Goal: Task Accomplishment & Management: Complete application form

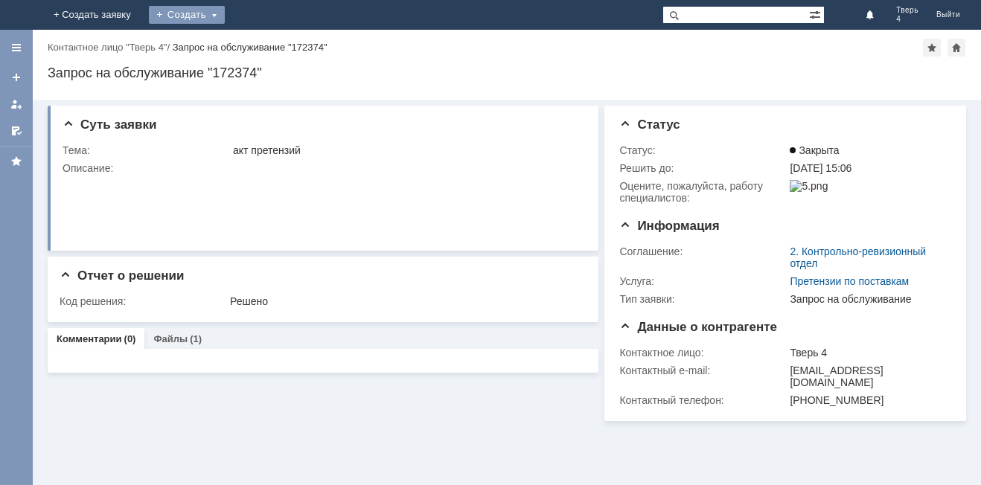
click at [225, 19] on div "Создать" at bounding box center [187, 15] width 76 height 18
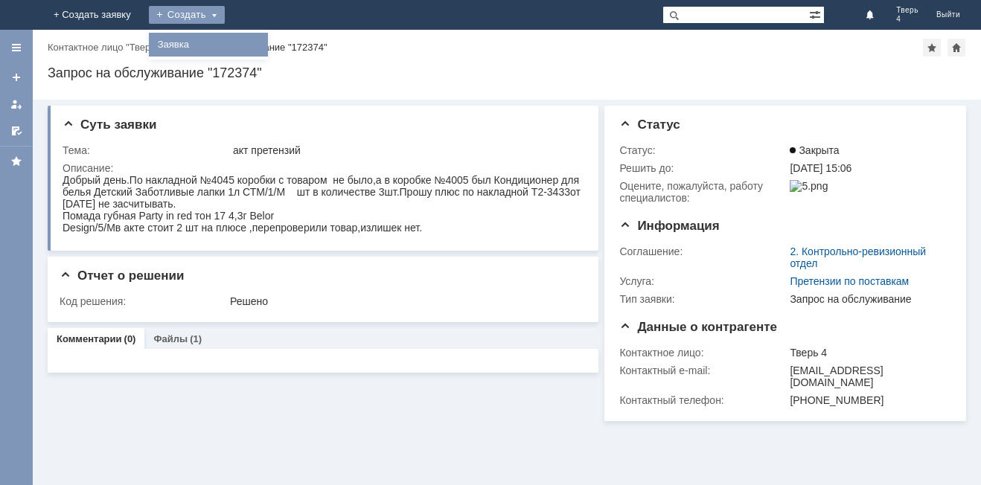
click at [265, 42] on link "Заявка" at bounding box center [208, 45] width 113 height 18
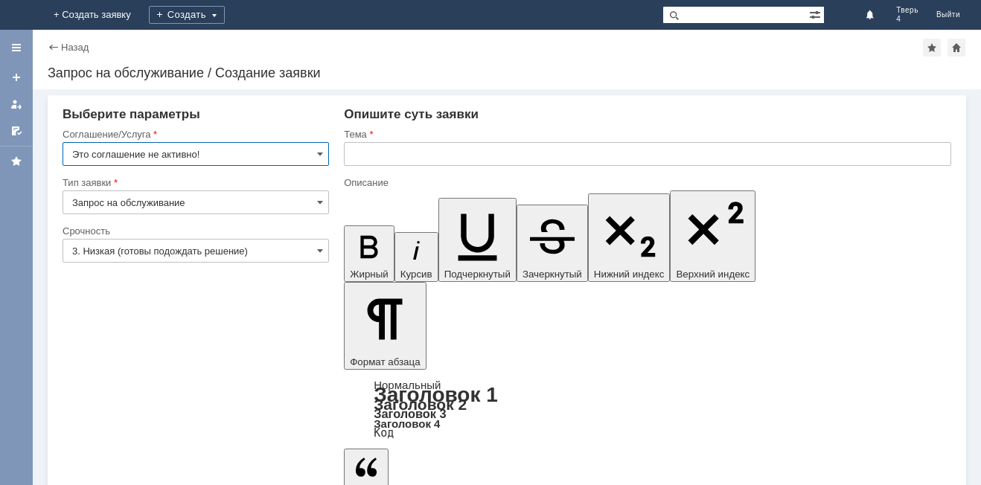
click at [166, 211] on input "Запрос на обслуживание" at bounding box center [196, 203] width 267 height 24
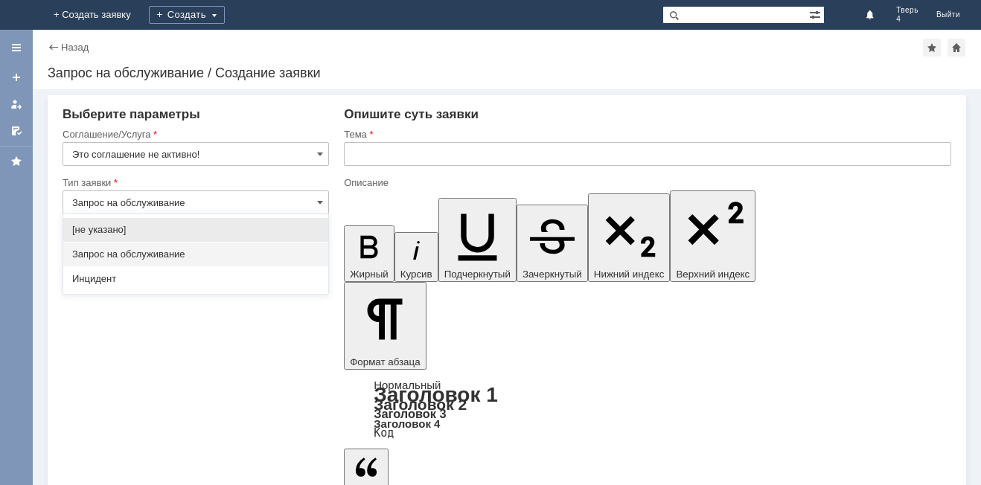
click at [199, 200] on input "Запрос на обслуживание" at bounding box center [196, 203] width 267 height 24
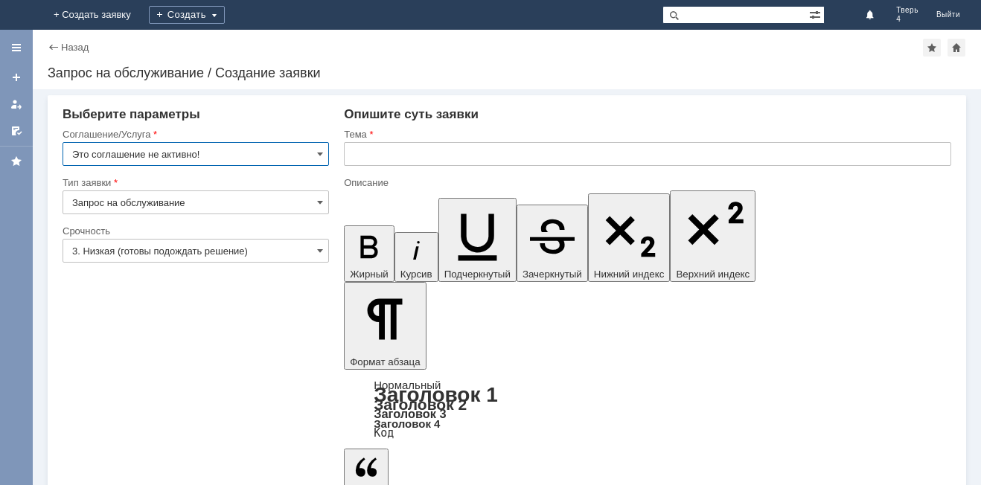
click at [225, 149] on input "Это соглашение не активно!" at bounding box center [196, 154] width 267 height 24
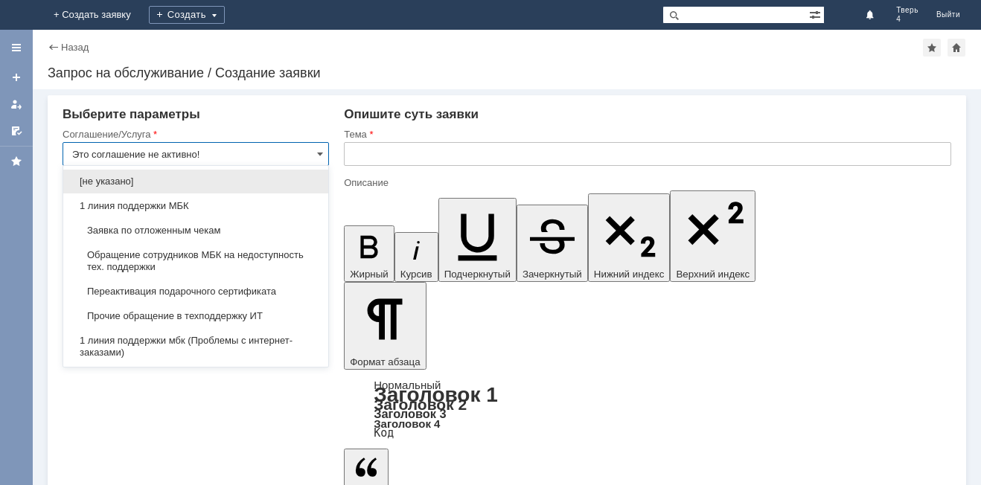
type input "Запрос на обслуживание"
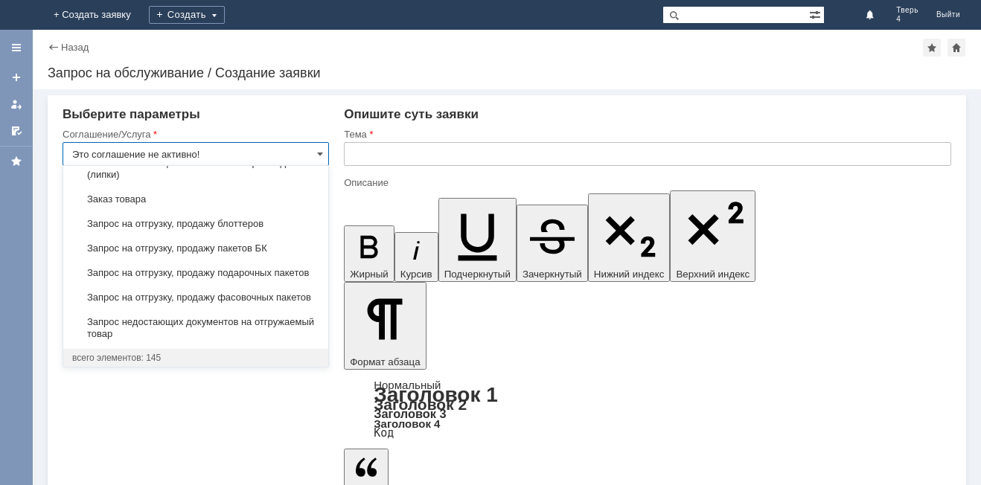
scroll to position [520, 0]
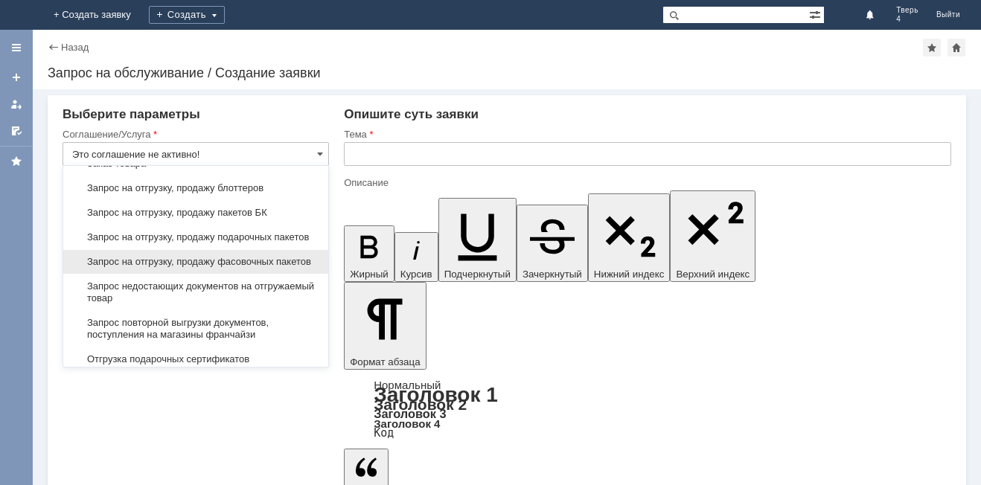
click at [261, 268] on span "Запрос на отгрузку, продажу фасовочных пакетов" at bounding box center [195, 262] width 247 height 12
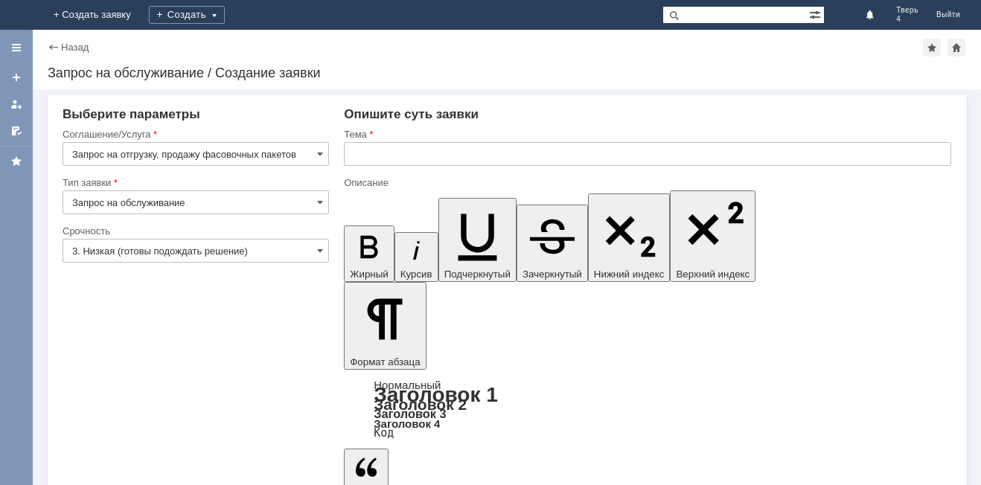
type input "Запрос на отгрузку, продажу фасовочных пакетов"
click at [249, 245] on input "3. Низкая (готовы подождать решение)" at bounding box center [196, 251] width 267 height 24
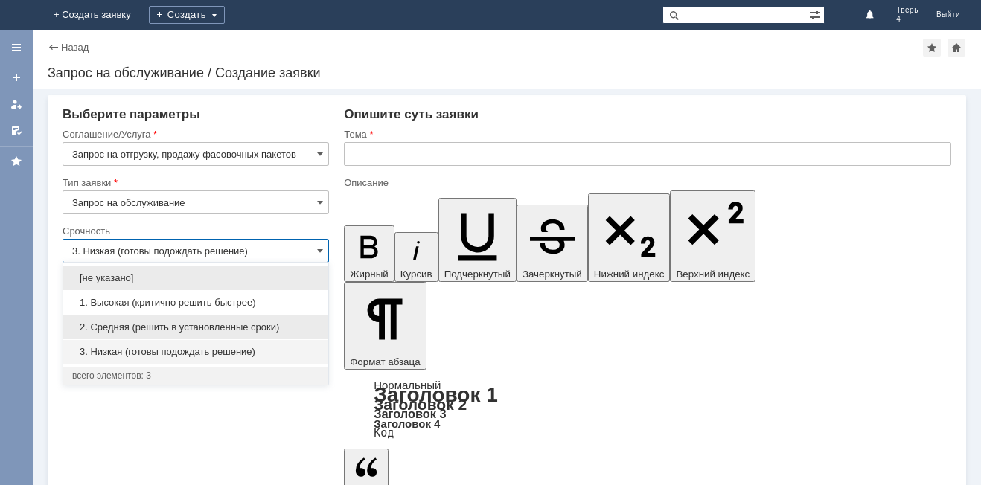
click at [263, 328] on span "2. Средняя (решить в установленные сроки)" at bounding box center [195, 328] width 247 height 12
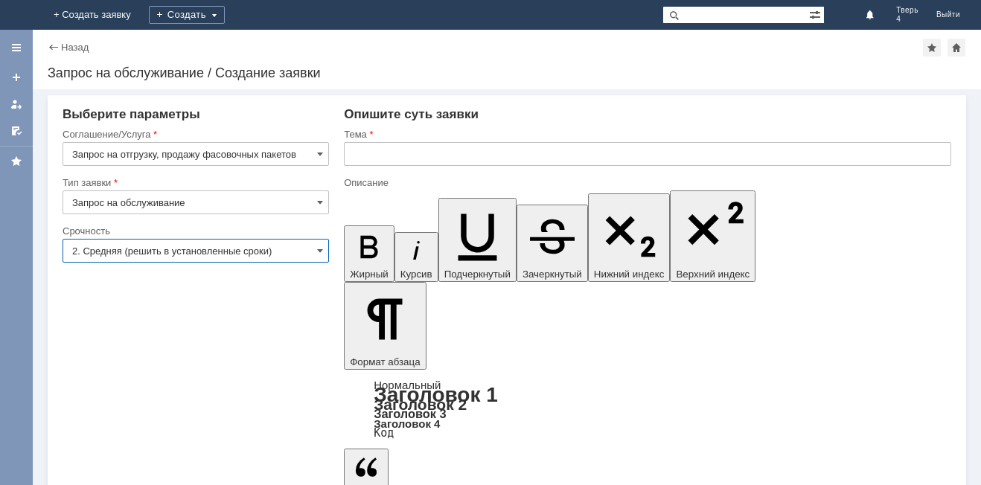
click at [285, 250] on input "2. Средняя (решить в установленные сроки)" at bounding box center [196, 251] width 267 height 24
type input "2. Средняя (решить в установленные сроки)"
click at [368, 147] on input "text" at bounding box center [648, 154] width 608 height 24
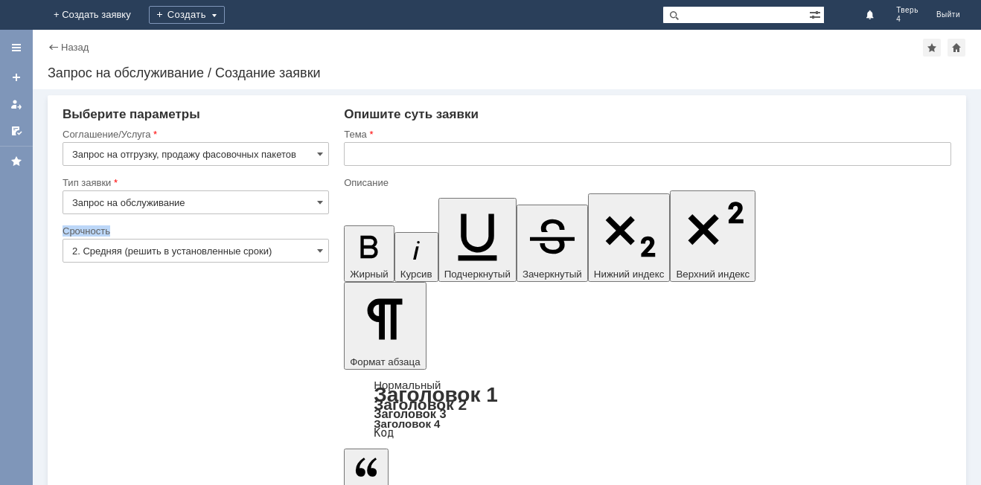
drag, startPoint x: 298, startPoint y: 256, endPoint x: 293, endPoint y: 250, distance: 7.9
click at [293, 251] on div "Срочность 2. Средняя (решить в установленные сроки)" at bounding box center [196, 249] width 267 height 48
click at [328, 153] on input "Запрос на отгрузку, продажу фасовочных пакетов" at bounding box center [196, 154] width 267 height 24
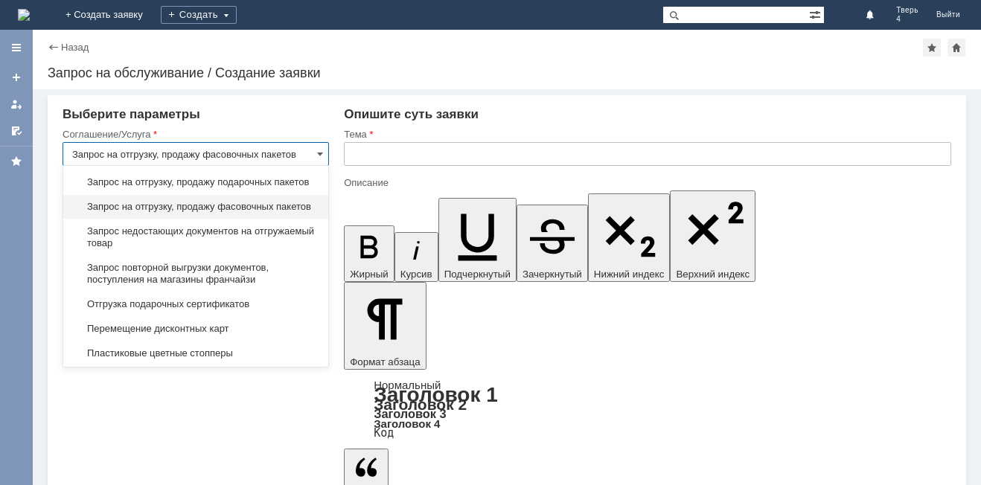
scroll to position [553, 0]
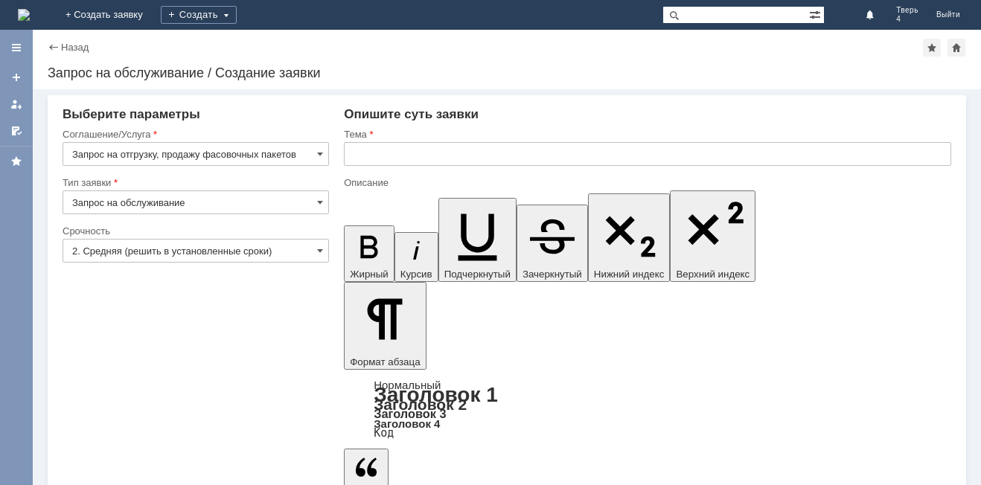
type input "Запрос на отгрузку, продажу фасовочных пакетов"
click at [414, 148] on input "text" at bounding box center [648, 154] width 608 height 24
